Goal: Task Accomplishment & Management: Complete application form

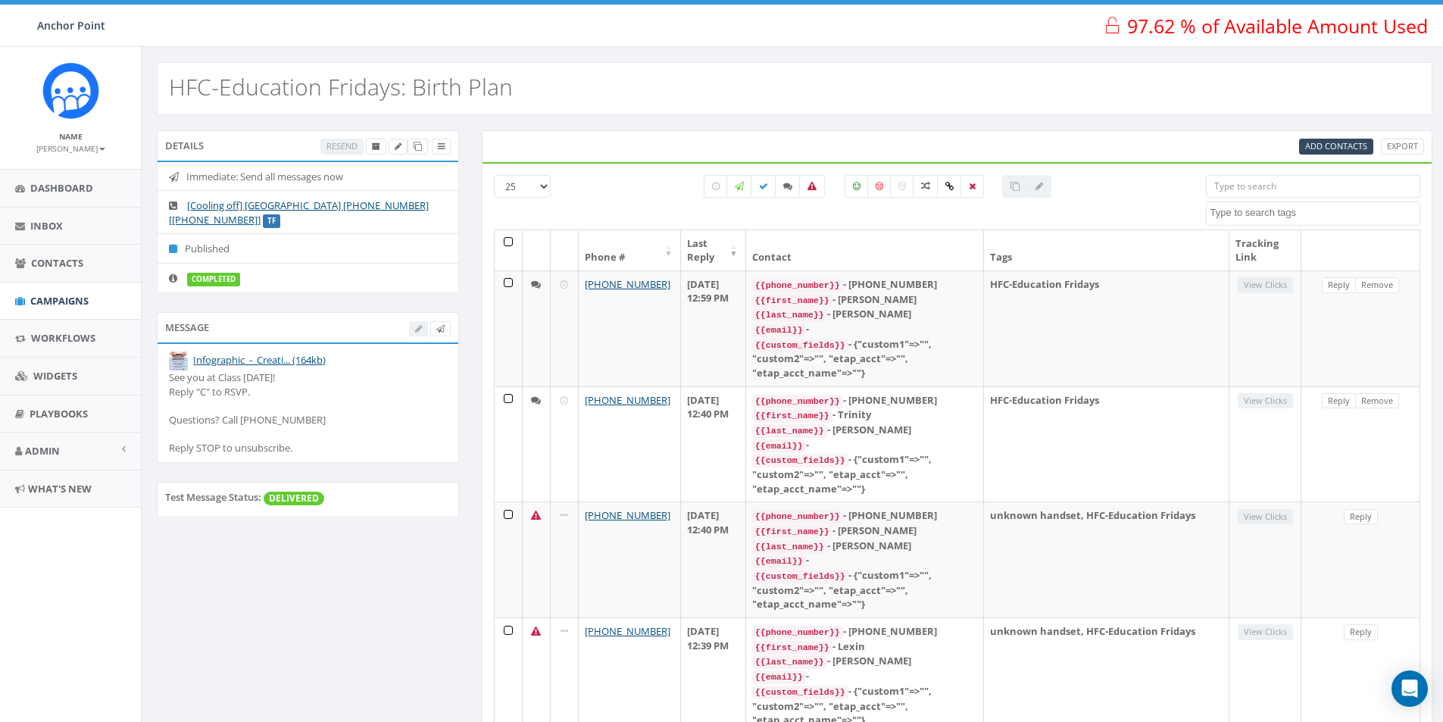
select select
click at [46, 256] on span "Contacts" at bounding box center [57, 263] width 52 height 14
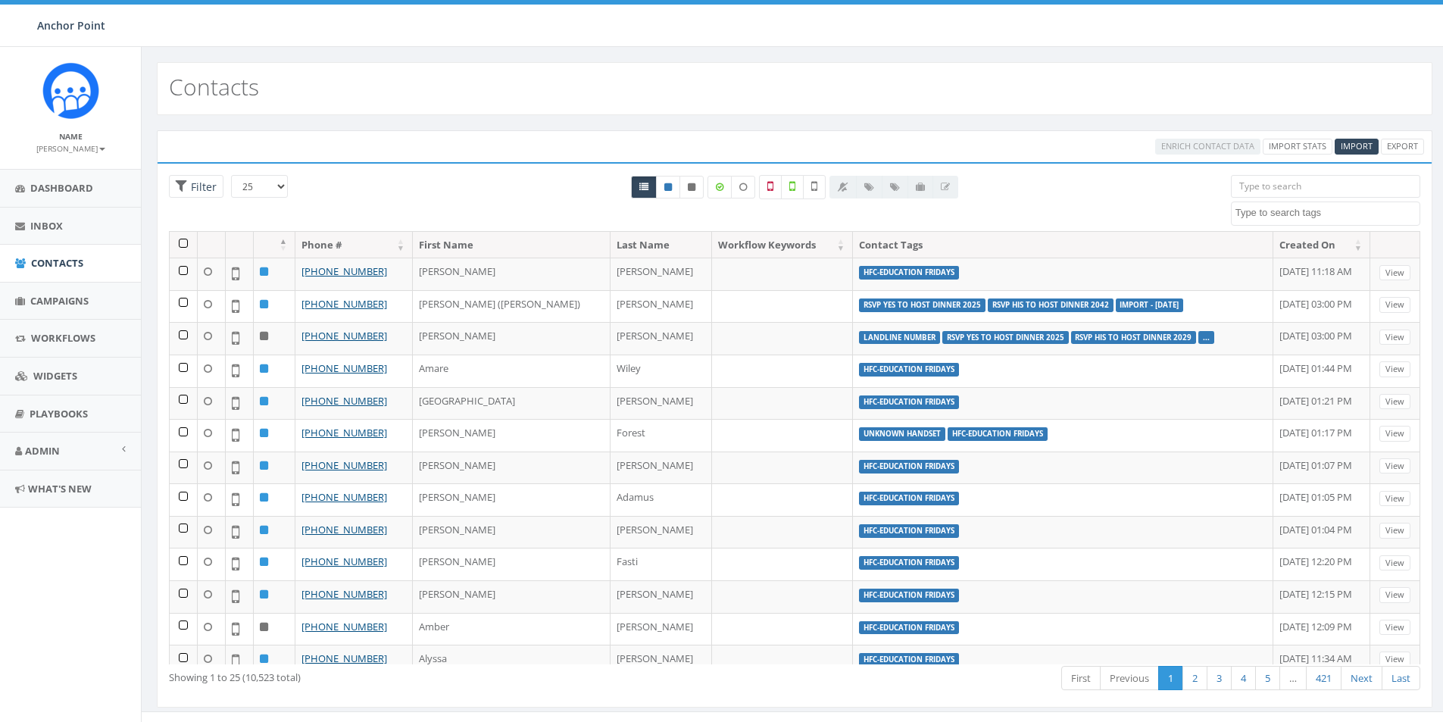
select select
click at [53, 295] on span "Campaigns" at bounding box center [59, 301] width 58 height 14
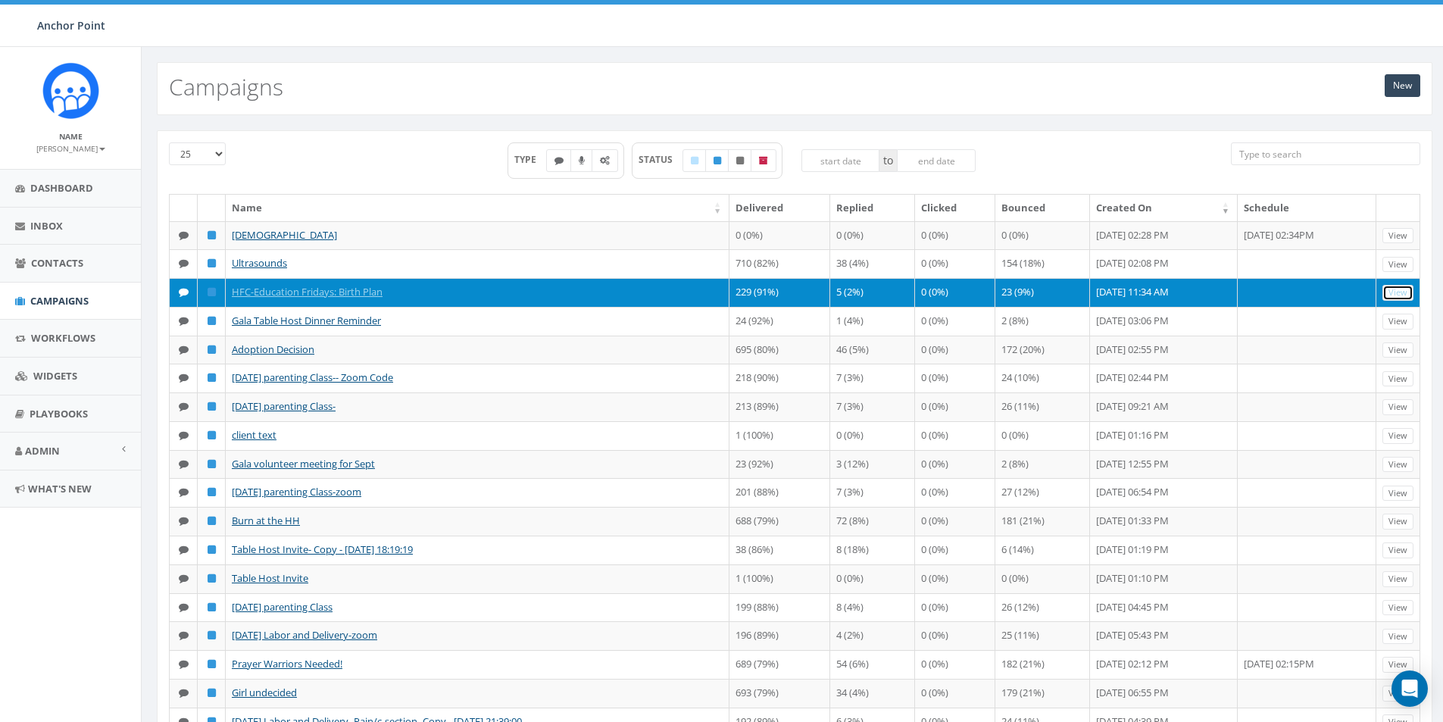
click at [1396, 301] on link "View" at bounding box center [1397, 293] width 31 height 16
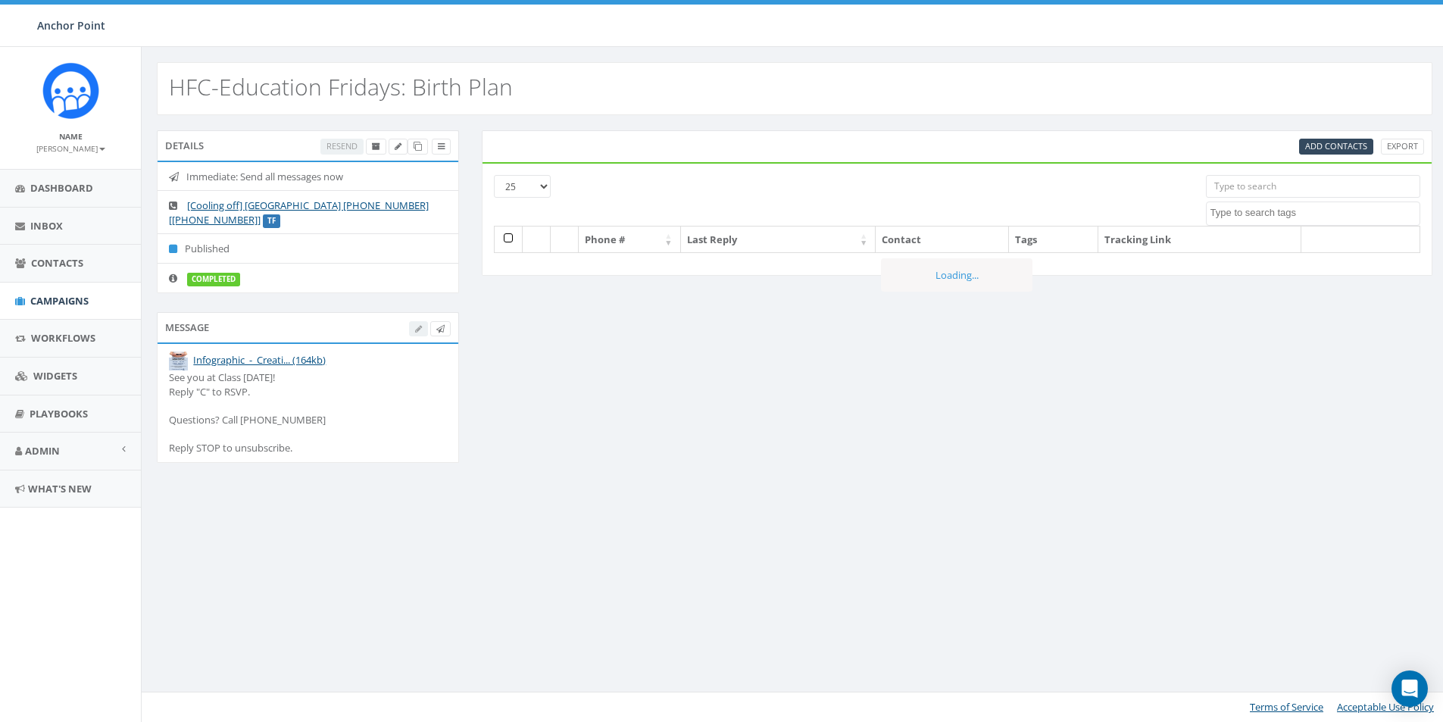
select select
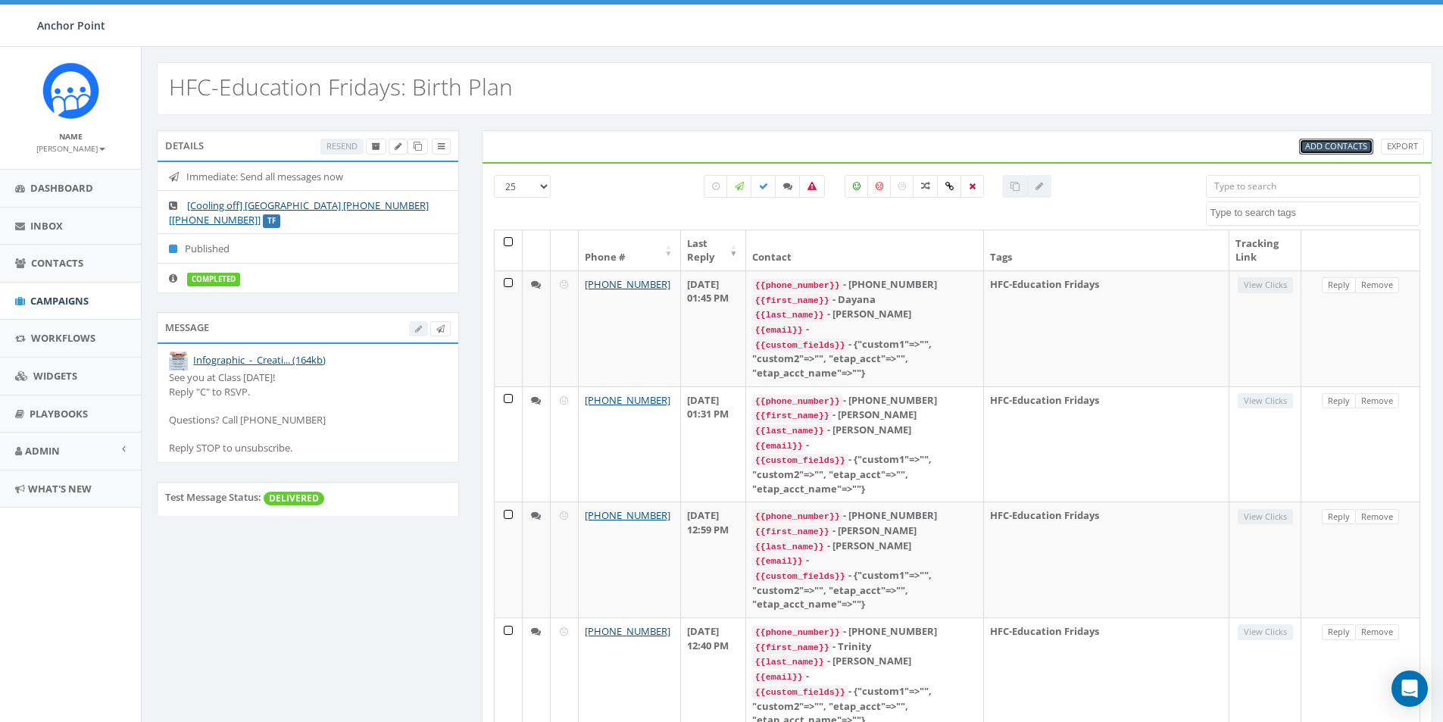
click at [1350, 147] on span "Add Contacts" at bounding box center [1336, 145] width 62 height 11
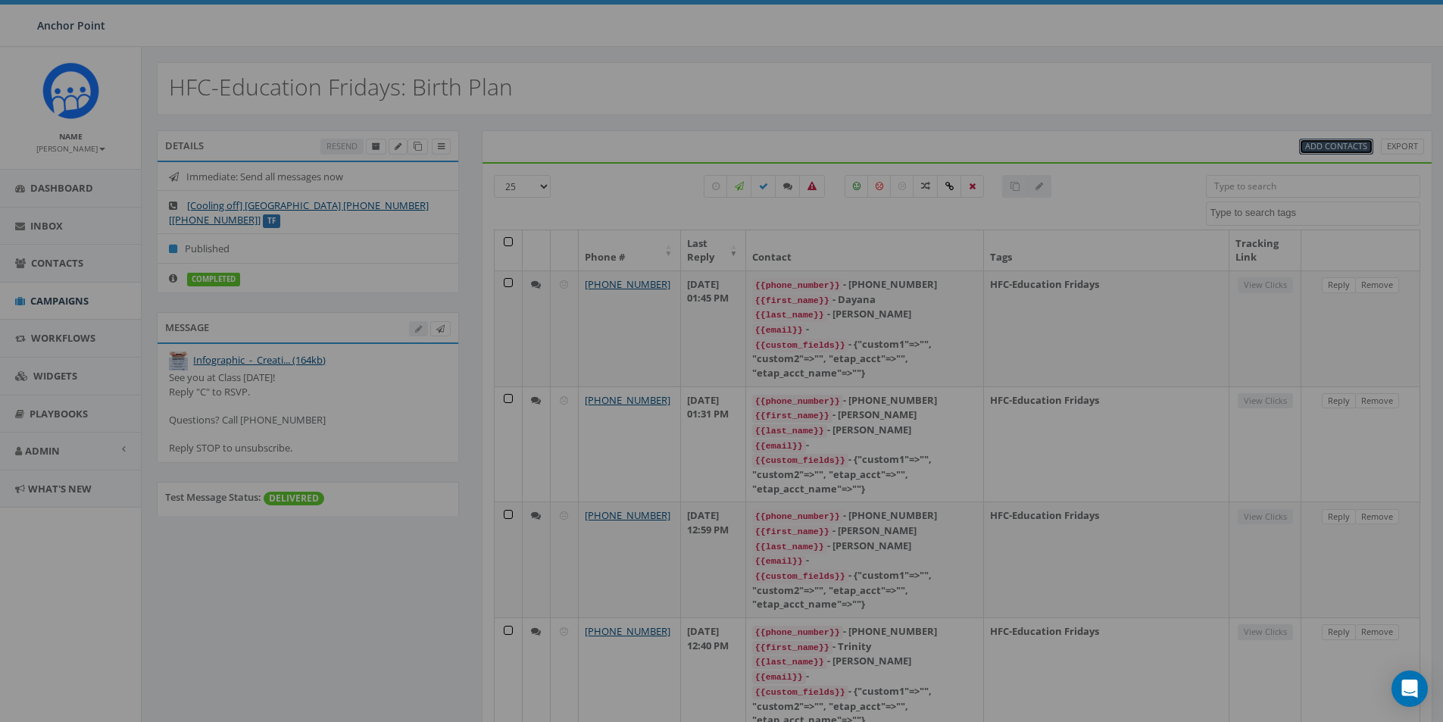
select select
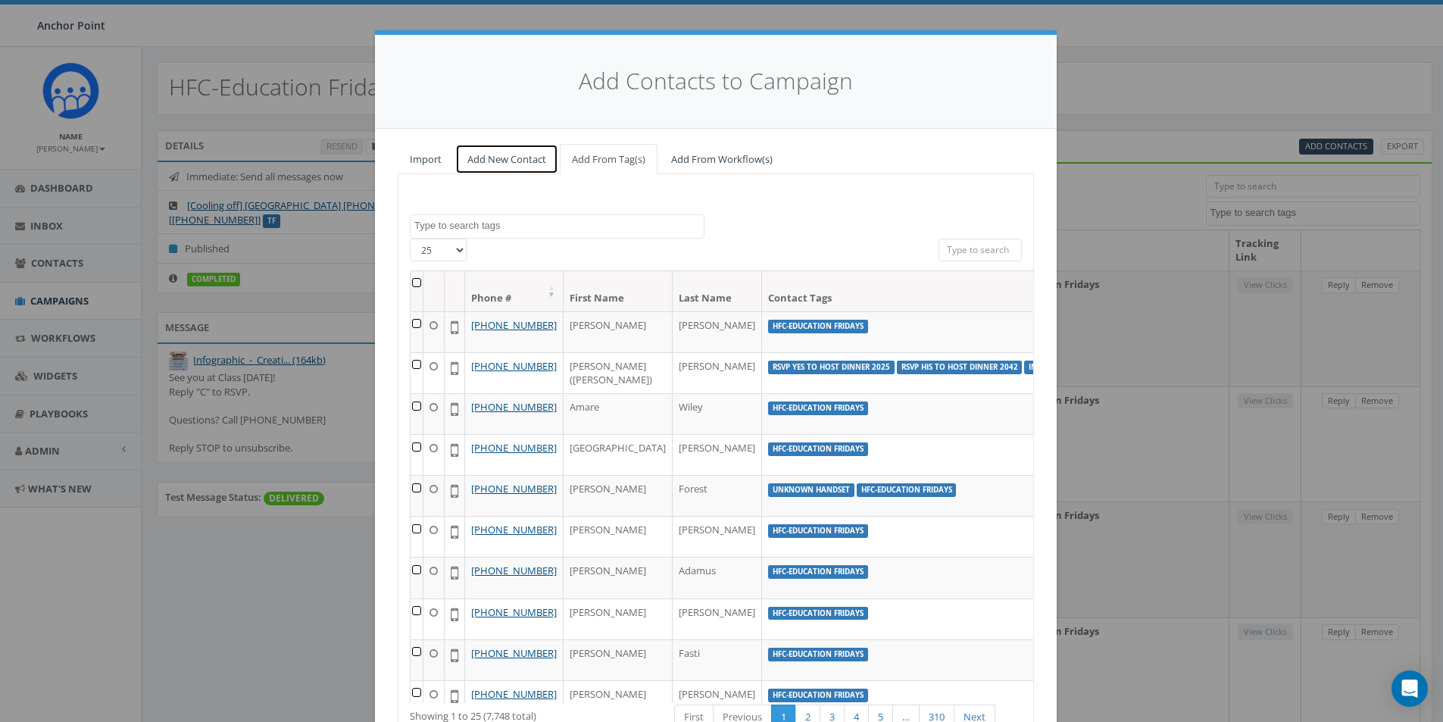
click at [485, 161] on link "Add New Contact" at bounding box center [506, 159] width 103 height 31
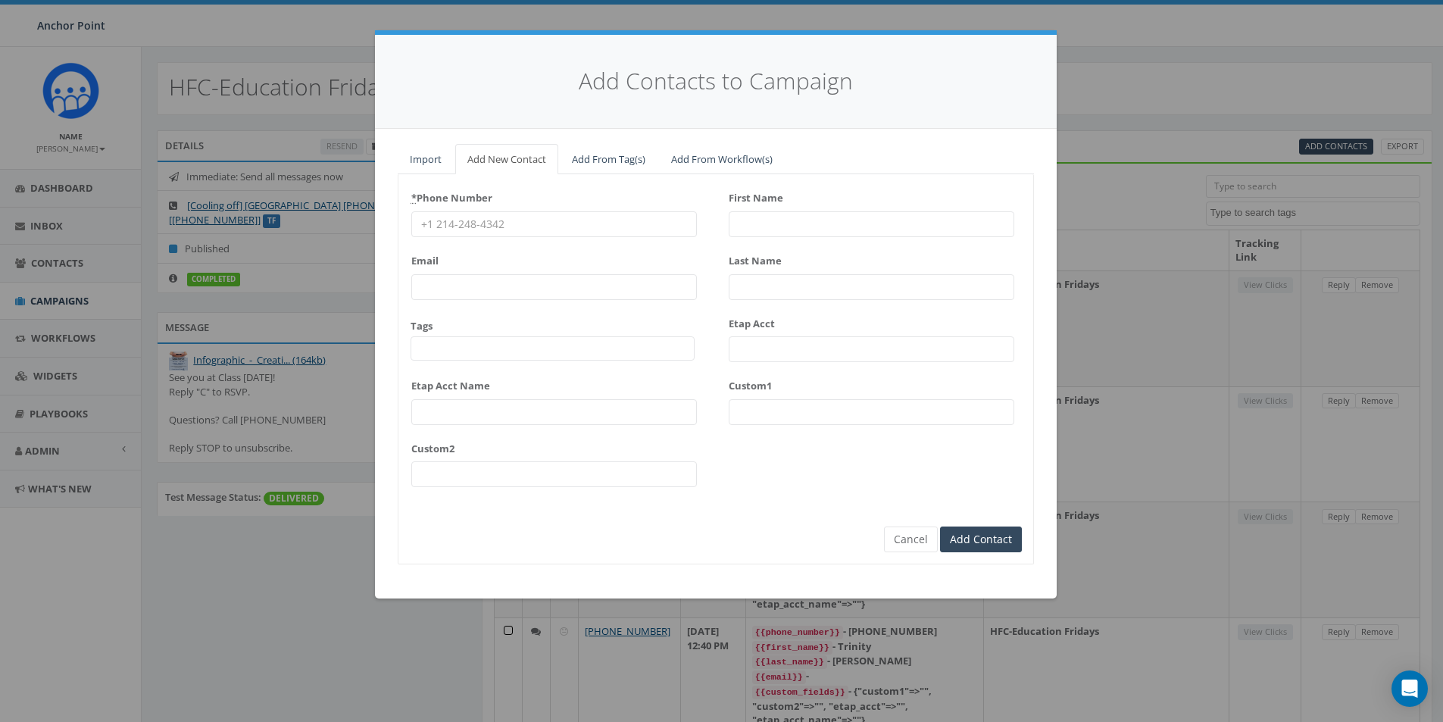
click at [447, 226] on input "* Phone Number" at bounding box center [554, 224] width 286 height 26
type input "346-435-5149"
click at [441, 344] on span at bounding box center [552, 348] width 284 height 24
type textarea "HFC"
select select "HFC-Education Fridays"
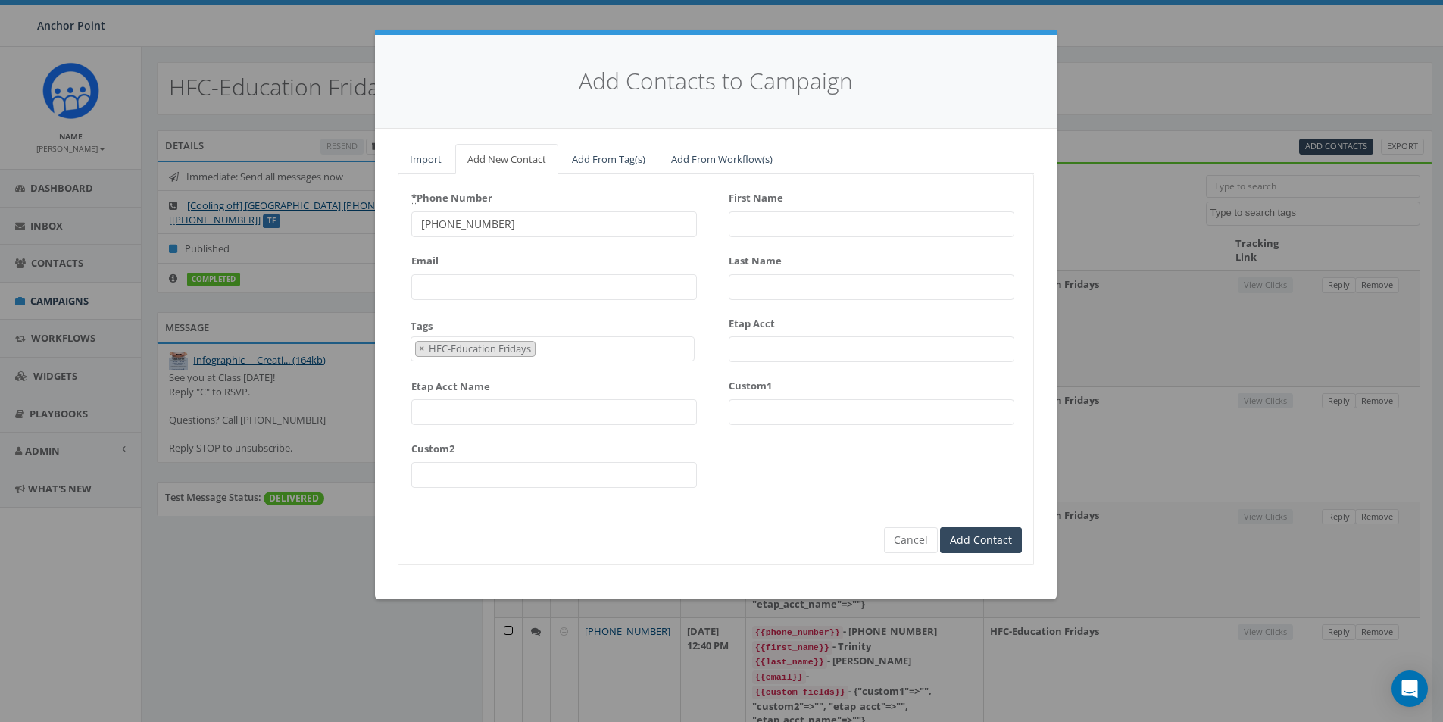
scroll to position [504, 0]
click at [753, 228] on input "First Name" at bounding box center [872, 224] width 286 height 26
type input "Desiree"
type input "Juarez"
click at [982, 546] on input "Add Contact" at bounding box center [981, 540] width 82 height 26
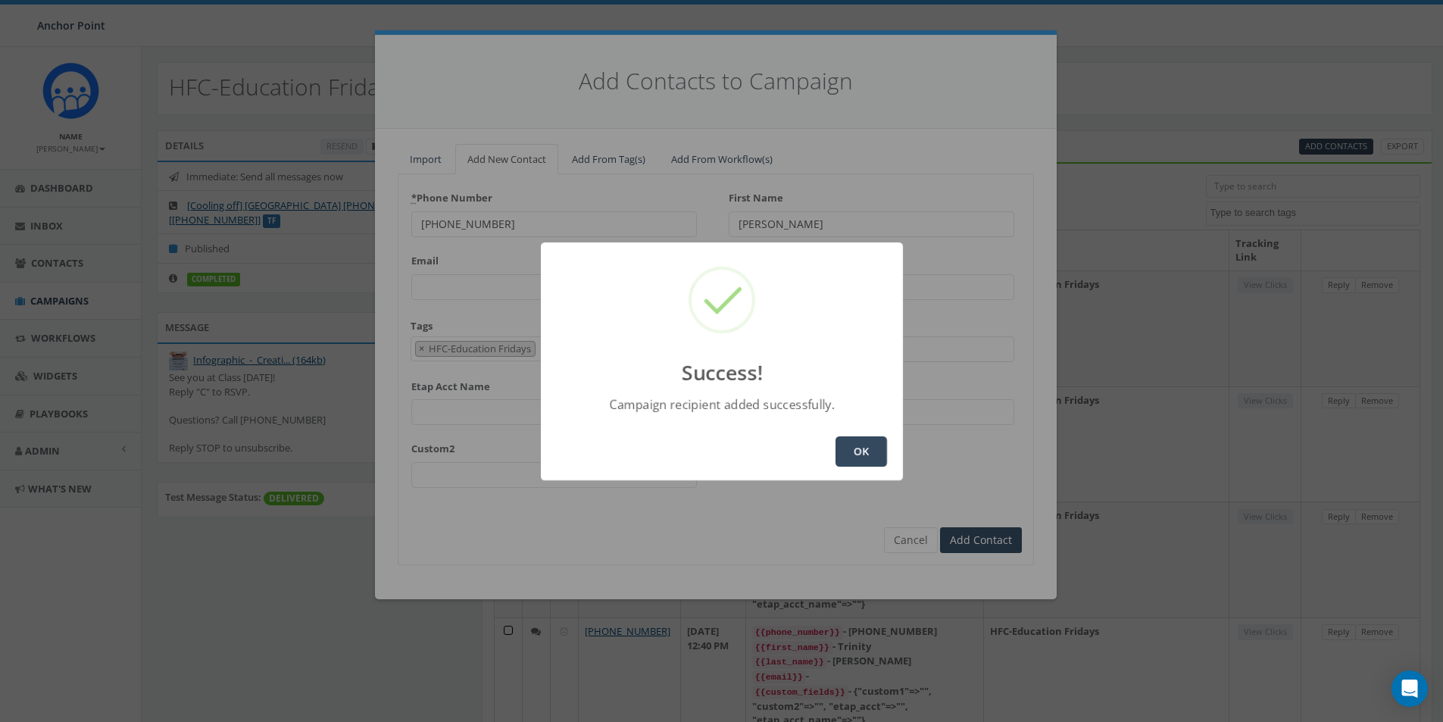
click at [856, 443] on button "OK" at bounding box center [860, 451] width 51 height 30
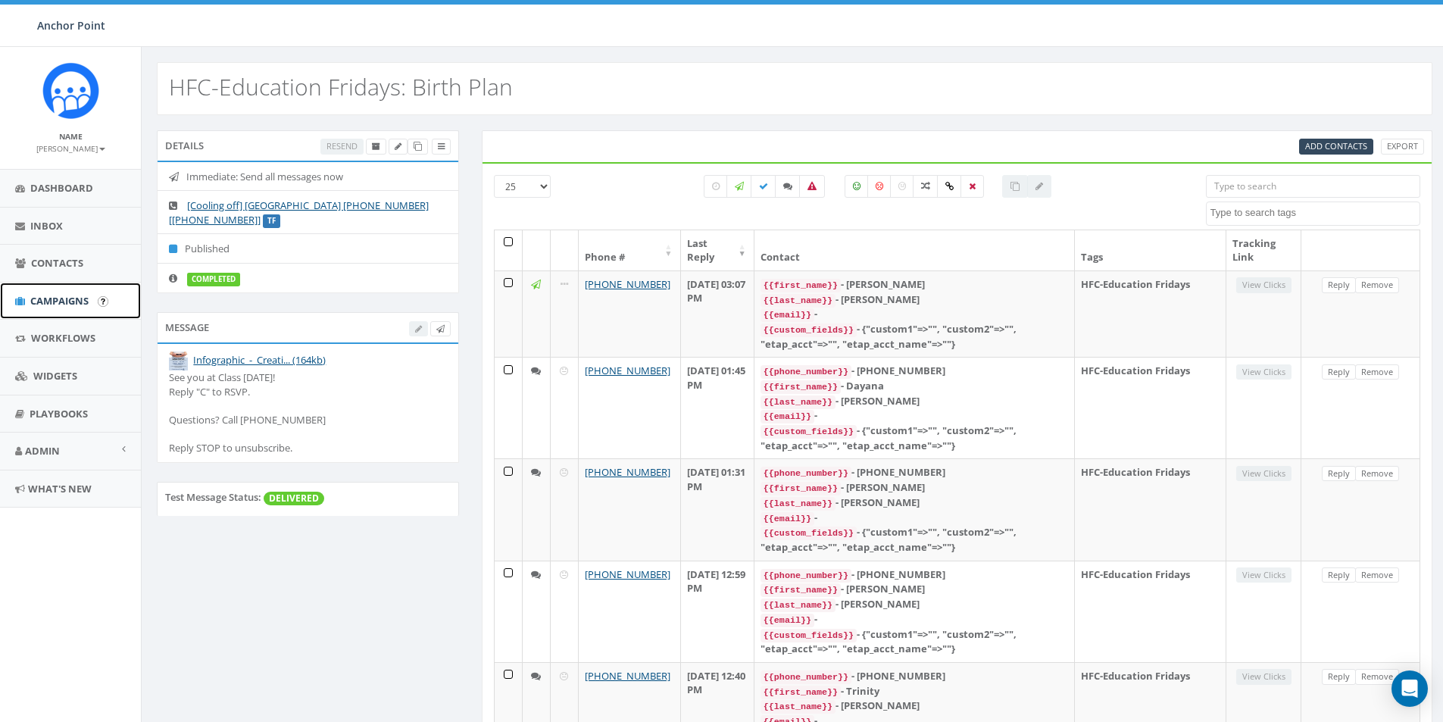
click at [50, 301] on span "Campaigns" at bounding box center [59, 301] width 58 height 14
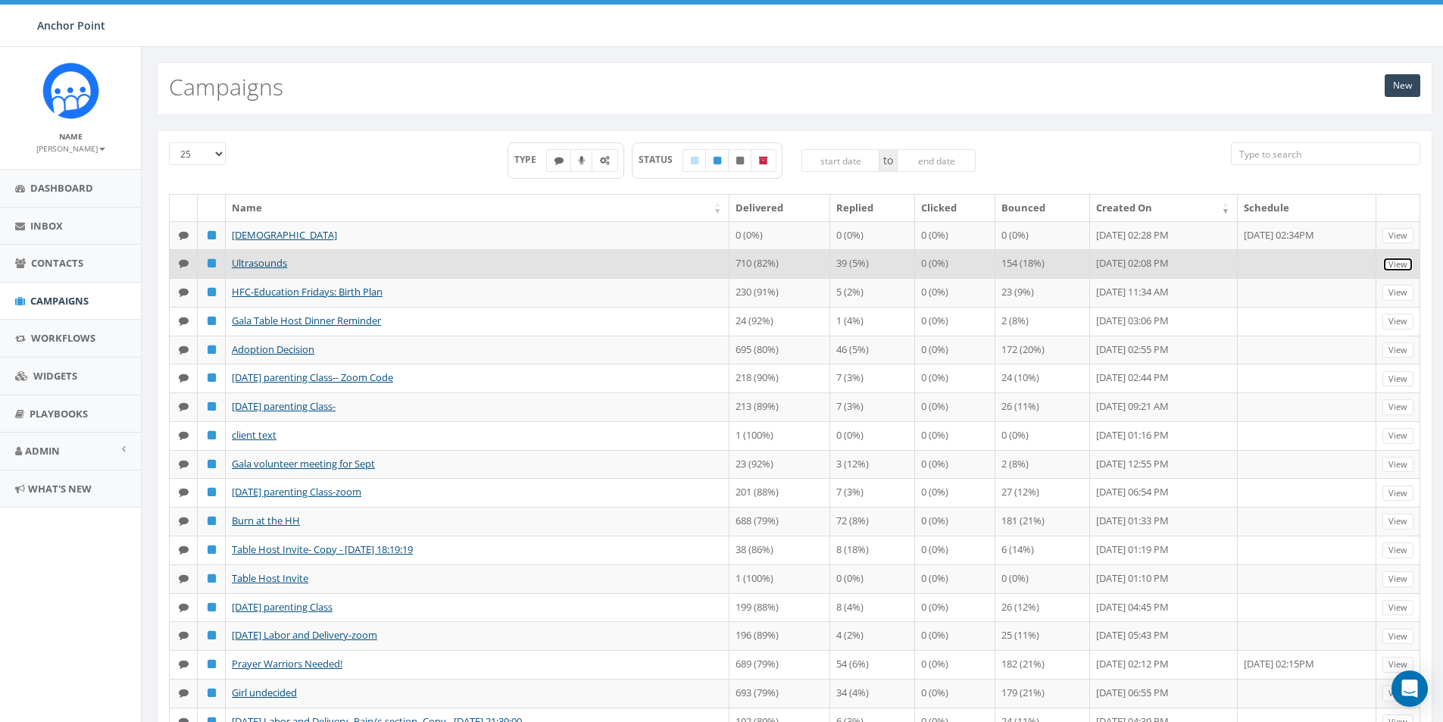
click at [1394, 273] on link "View" at bounding box center [1397, 265] width 31 height 16
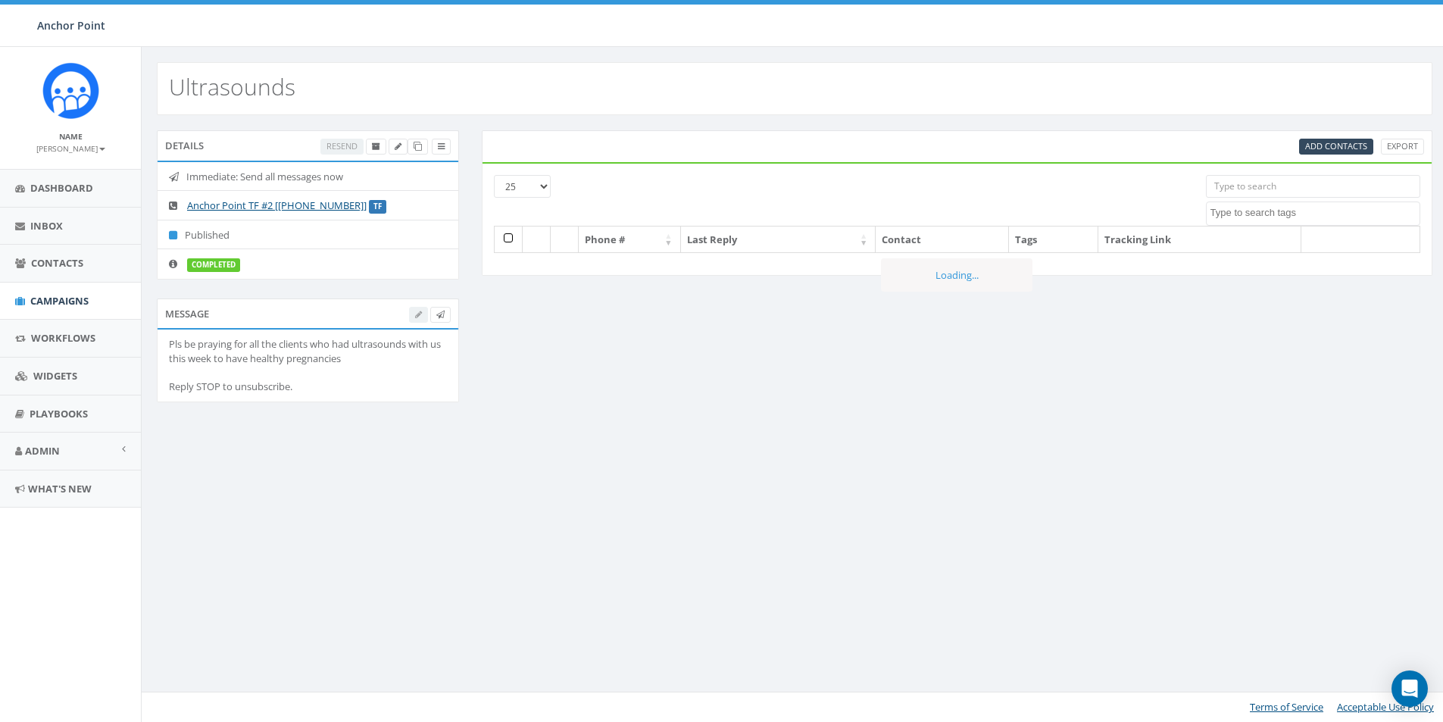
select select
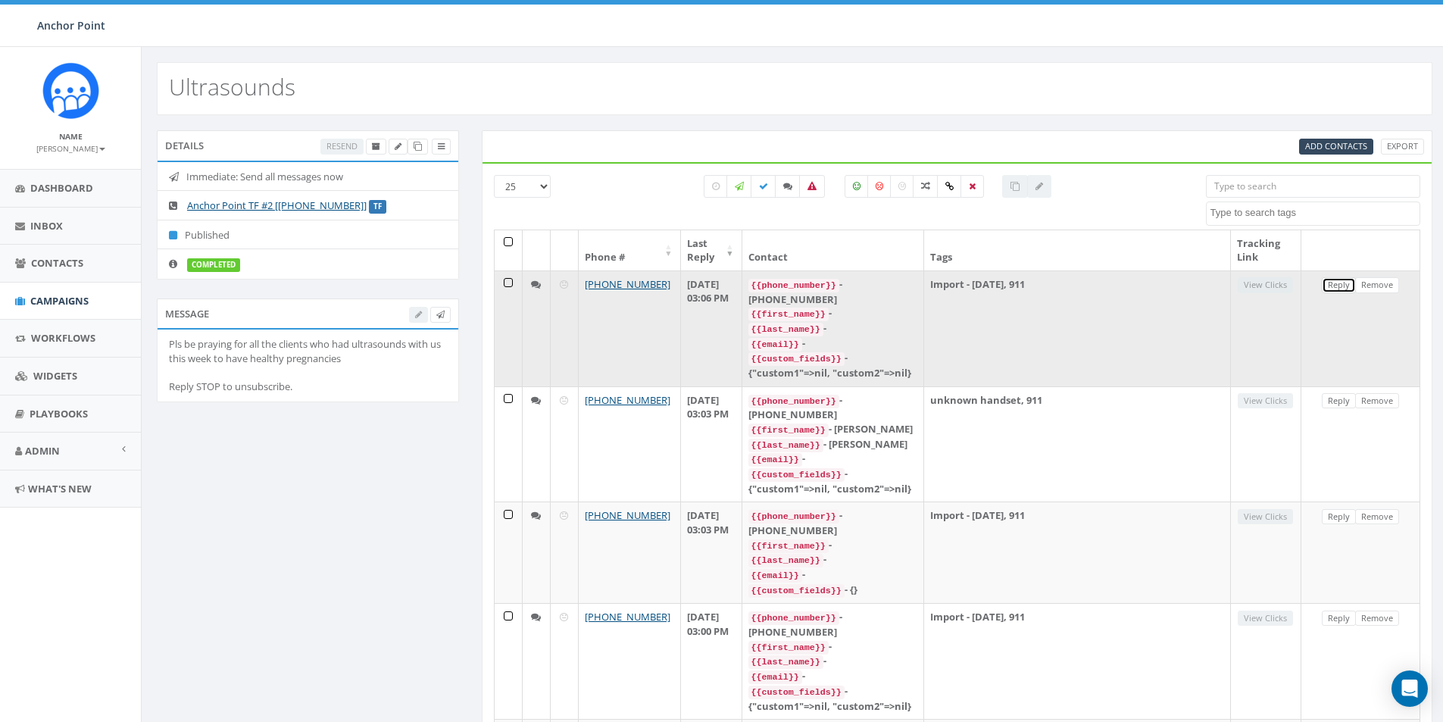
click at [1338, 288] on link "Reply" at bounding box center [1339, 285] width 34 height 16
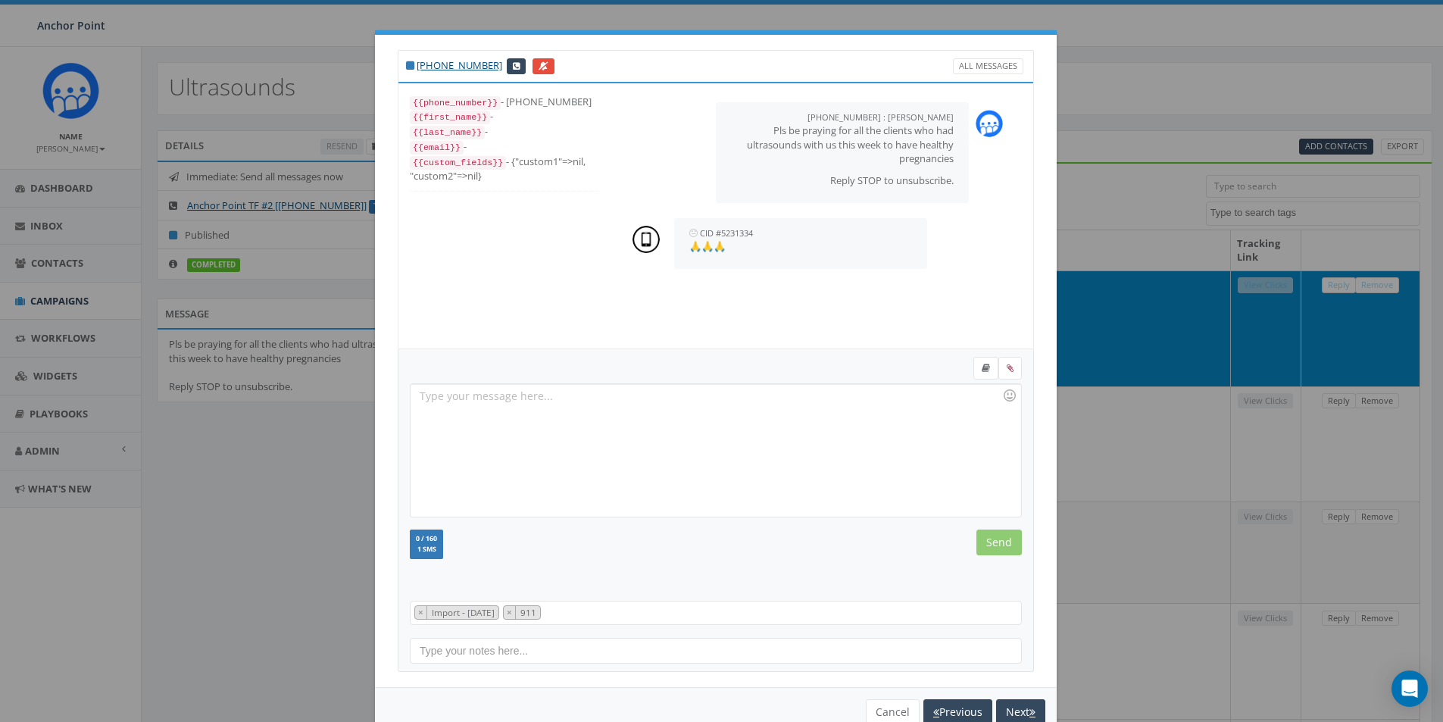
scroll to position [15, 0]
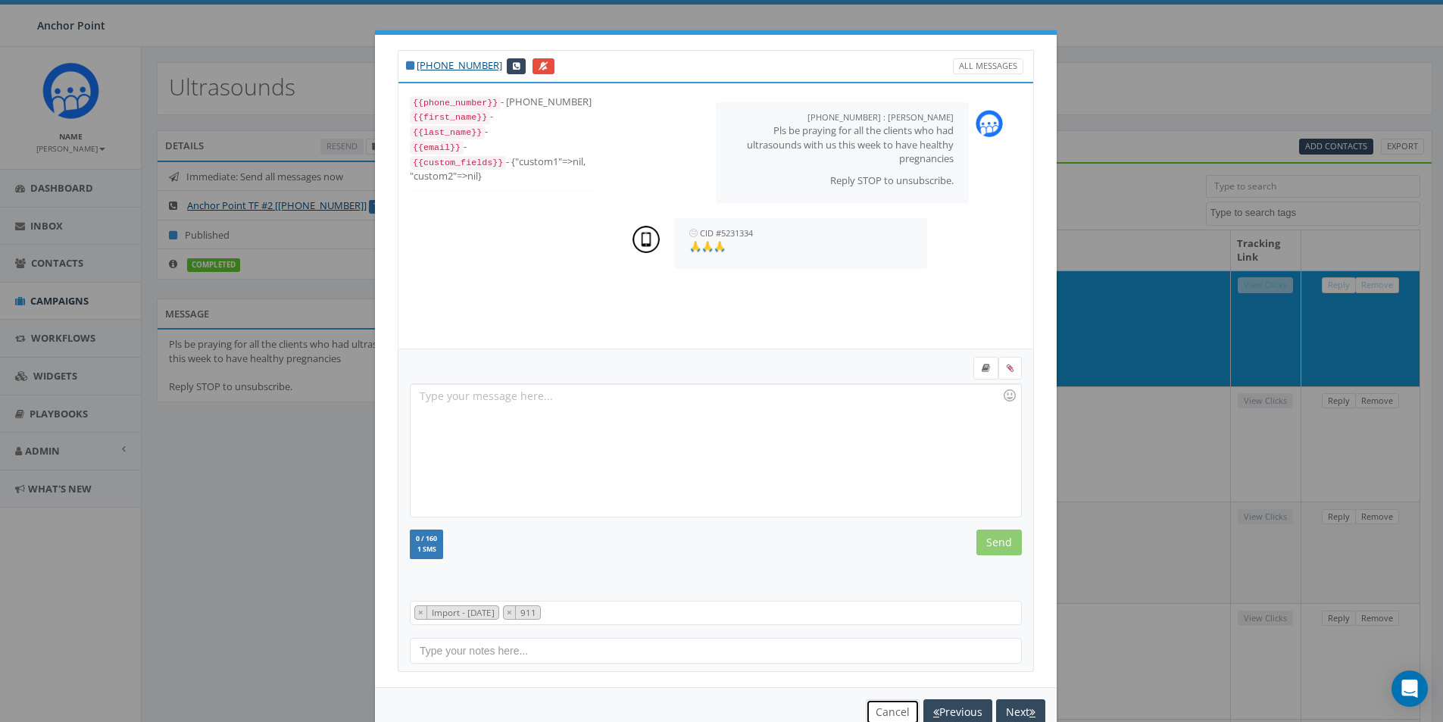
click at [877, 707] on button "Cancel" at bounding box center [893, 712] width 54 height 26
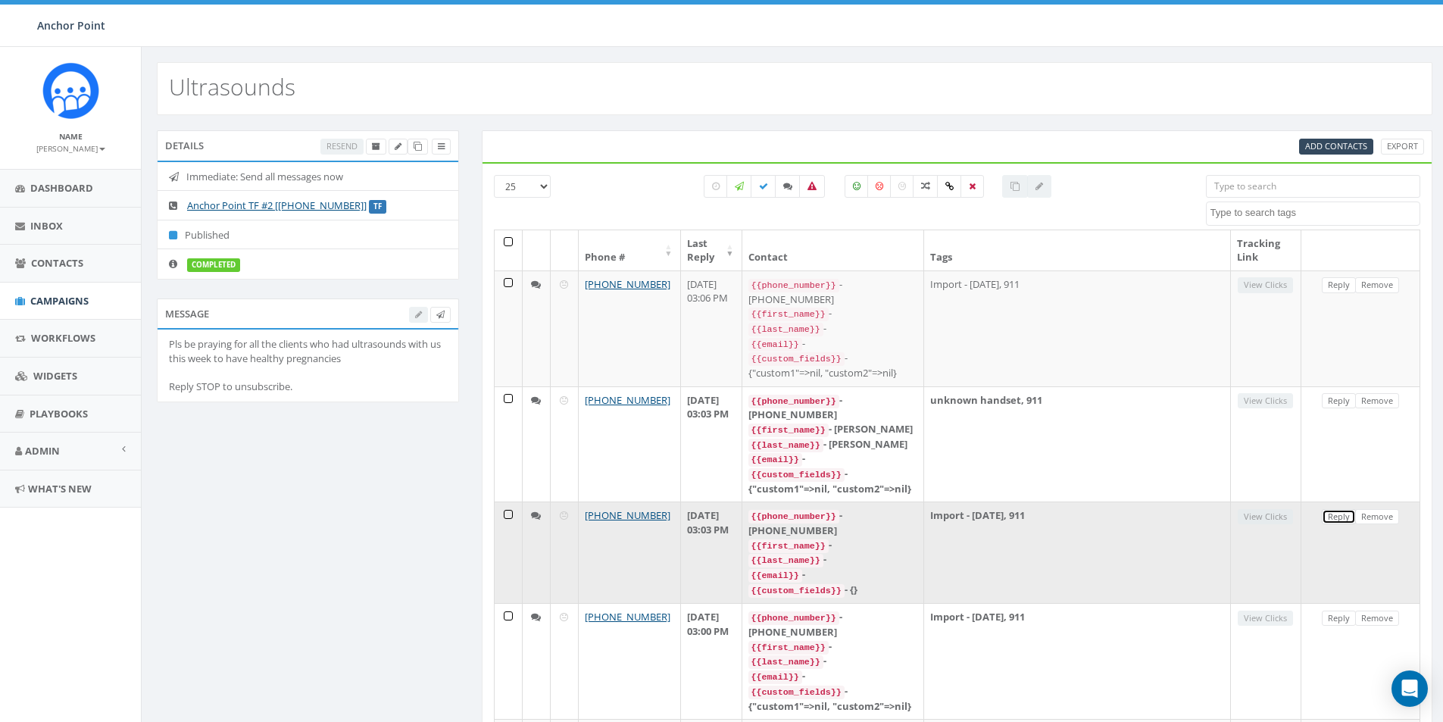
click at [1341, 509] on link "Reply" at bounding box center [1339, 517] width 34 height 16
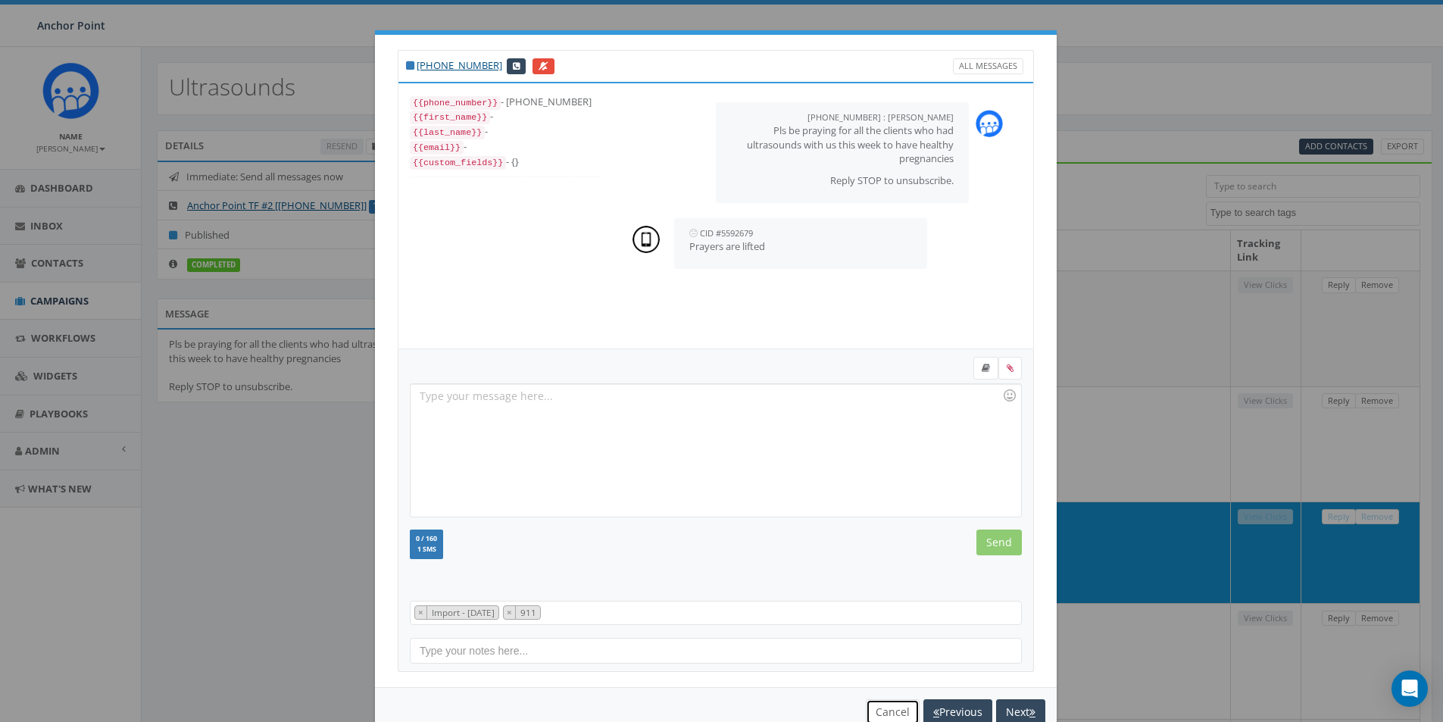
click at [869, 707] on button "Cancel" at bounding box center [893, 712] width 54 height 26
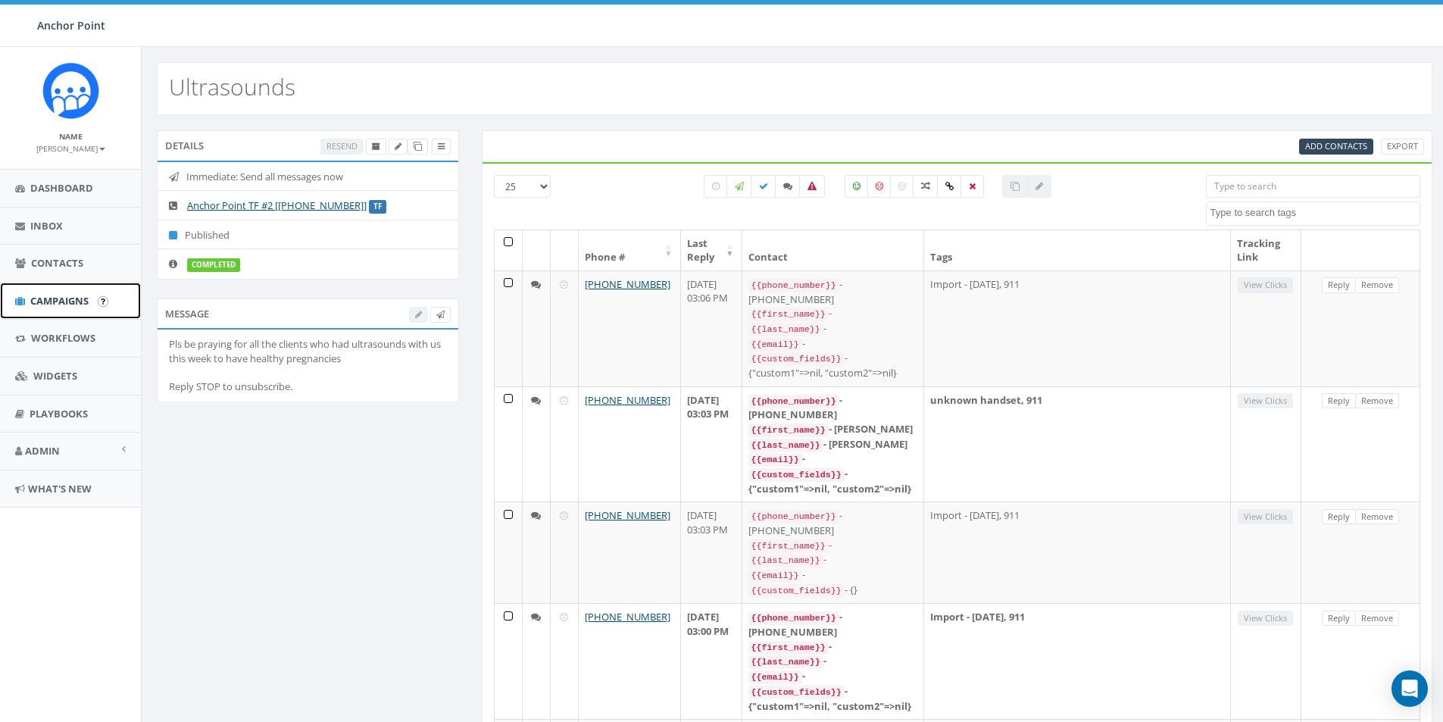
click at [57, 301] on span "Campaigns" at bounding box center [59, 301] width 58 height 14
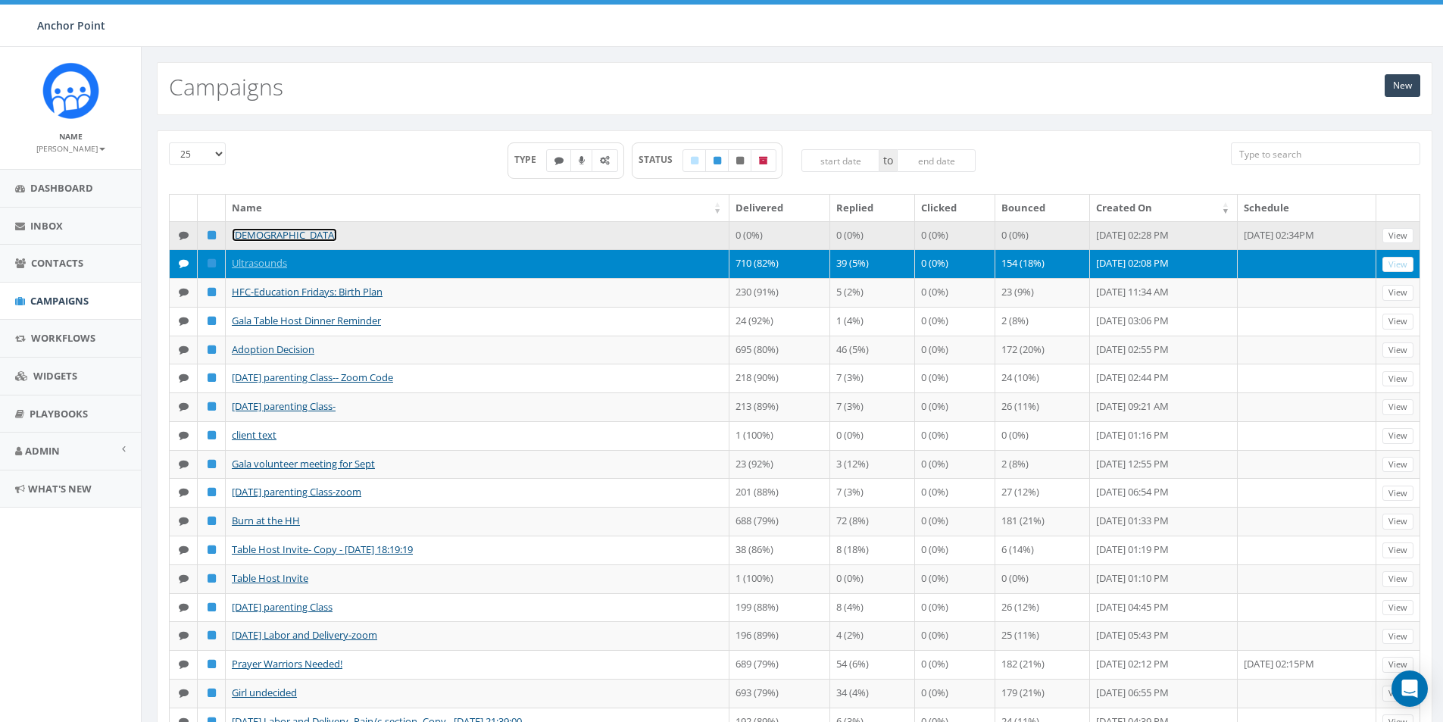
click at [257, 235] on link "[DEMOGRAPHIC_DATA]" at bounding box center [284, 235] width 105 height 14
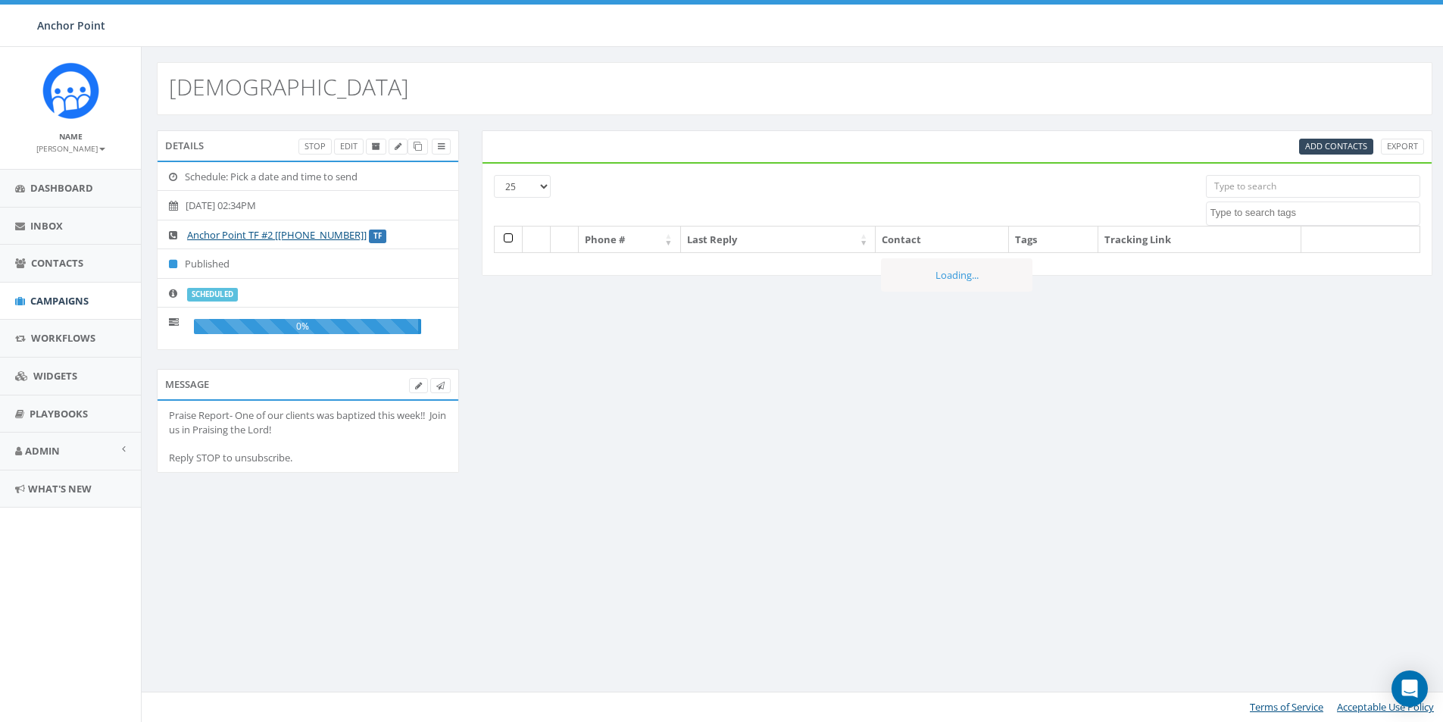
select select
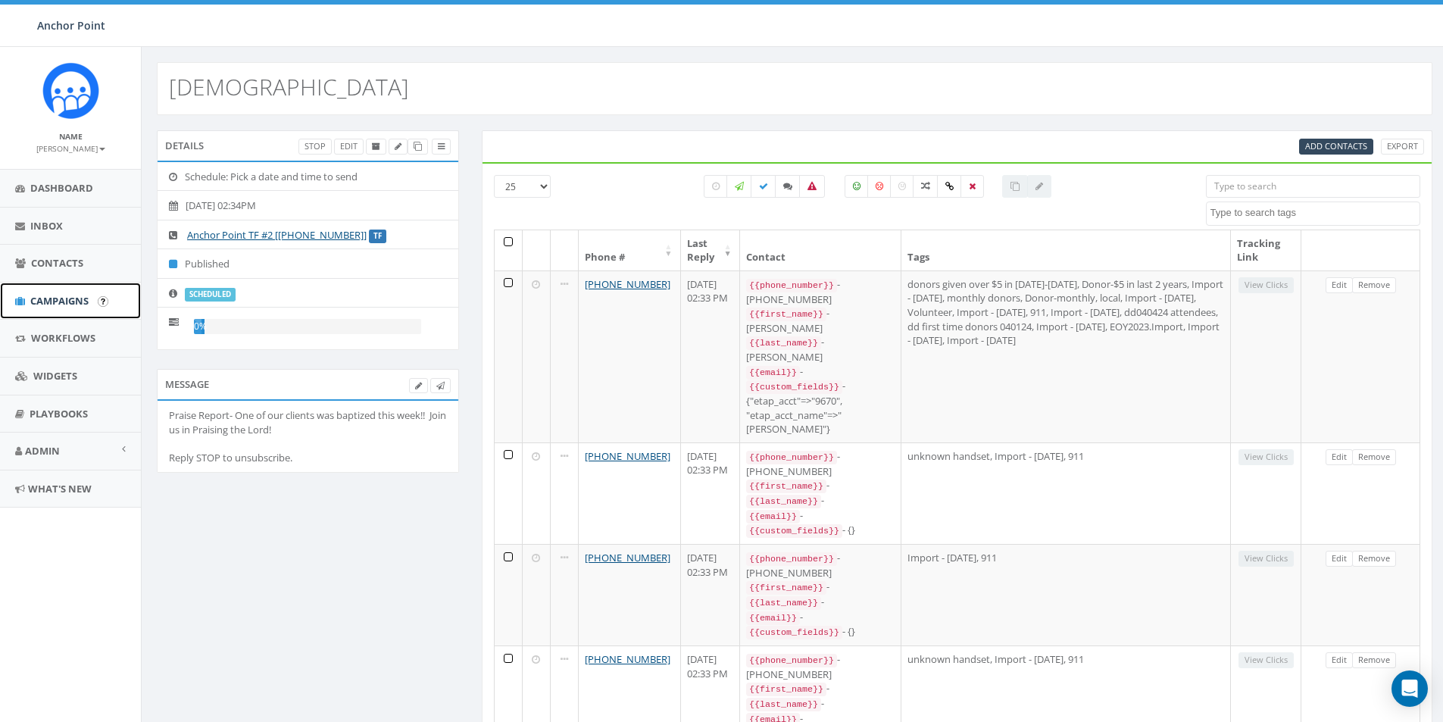
click at [54, 300] on span "Campaigns" at bounding box center [59, 301] width 58 height 14
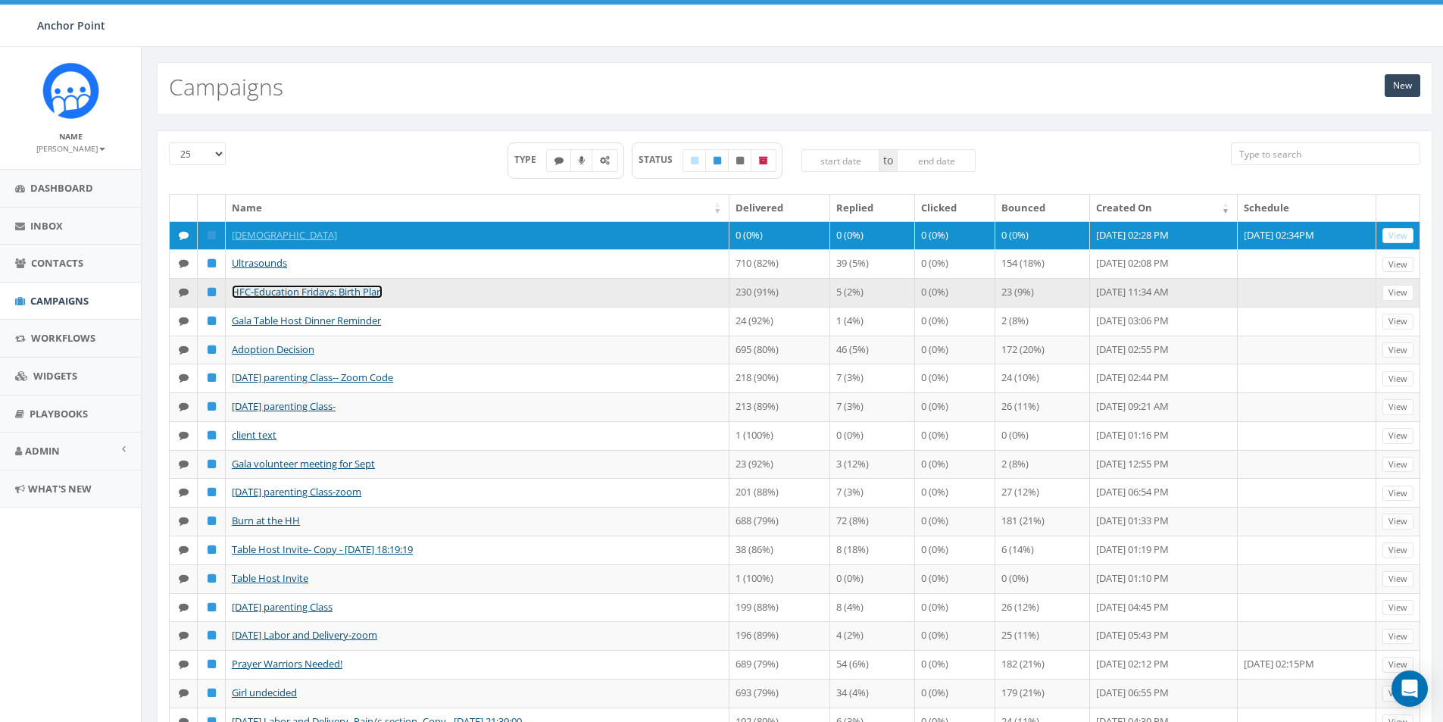
click at [286, 298] on link "HFC-Education Fridays: Birth Plan" at bounding box center [307, 292] width 151 height 14
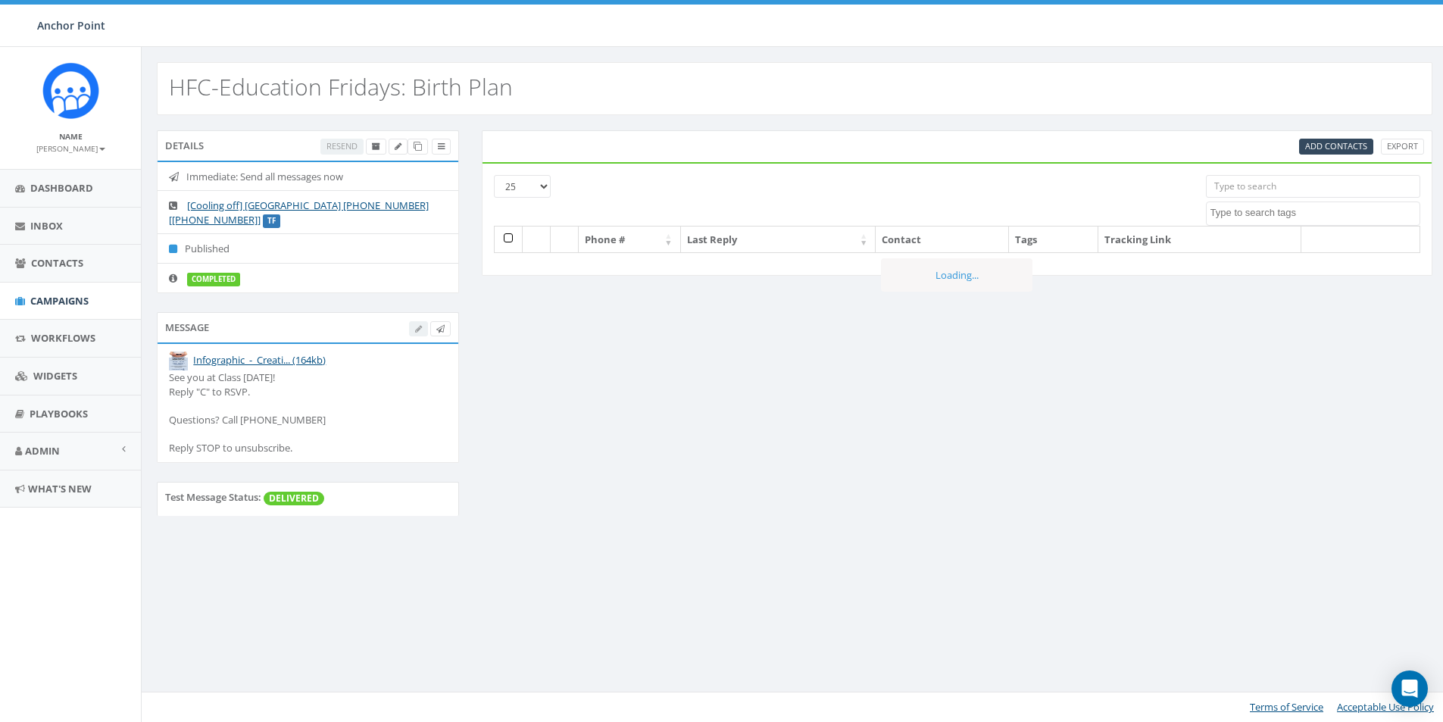
select select
